Goal: Task Accomplishment & Management: Use online tool/utility

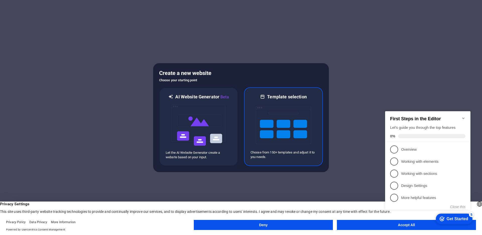
click at [305, 111] on img at bounding box center [283, 125] width 55 height 50
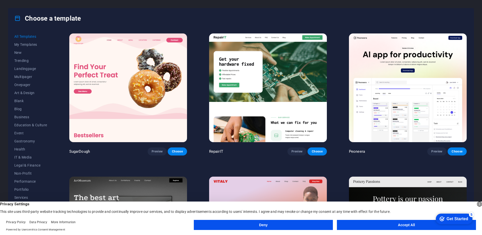
click at [401, 226] on button "Accept All" at bounding box center [406, 225] width 139 height 10
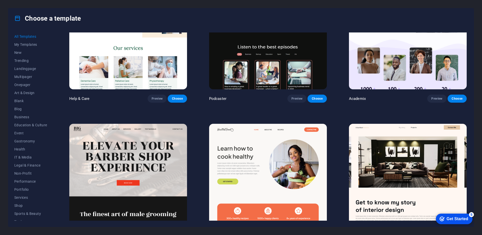
scroll to position [676, 0]
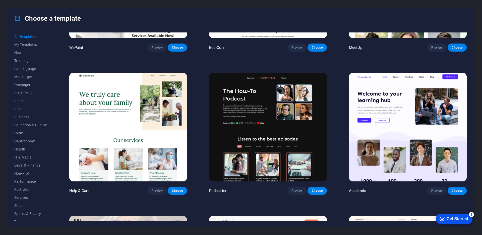
click at [397, 107] on img at bounding box center [408, 127] width 118 height 109
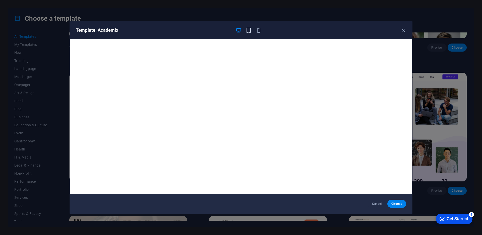
click at [249, 31] on icon "button" at bounding box center [249, 30] width 6 height 6
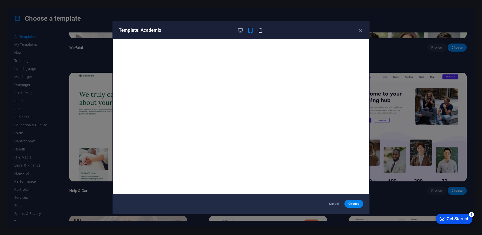
click at [261, 31] on icon "button" at bounding box center [261, 30] width 6 height 6
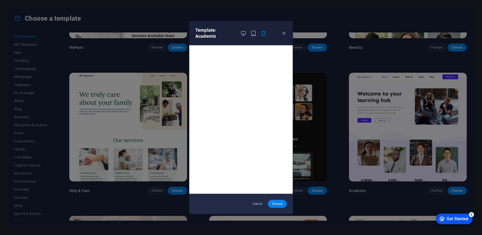
click at [276, 205] on span "Choose" at bounding box center [277, 204] width 11 height 4
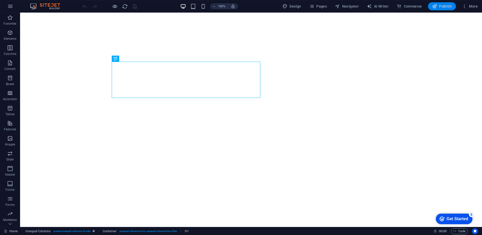
click at [438, 6] on span "Publish" at bounding box center [442, 6] width 20 height 5
